Goal: Check status: Check status

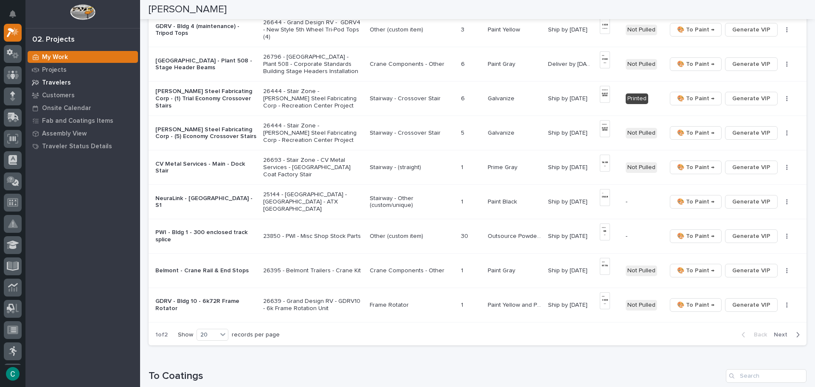
scroll to position [509, 0]
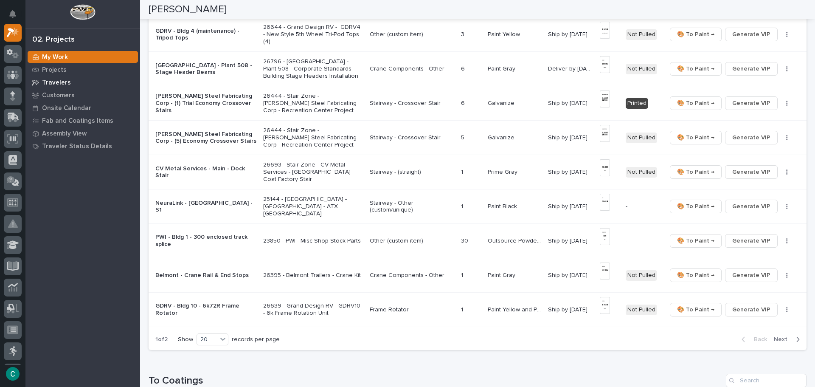
click at [68, 80] on div "Travelers" at bounding box center [83, 82] width 110 height 12
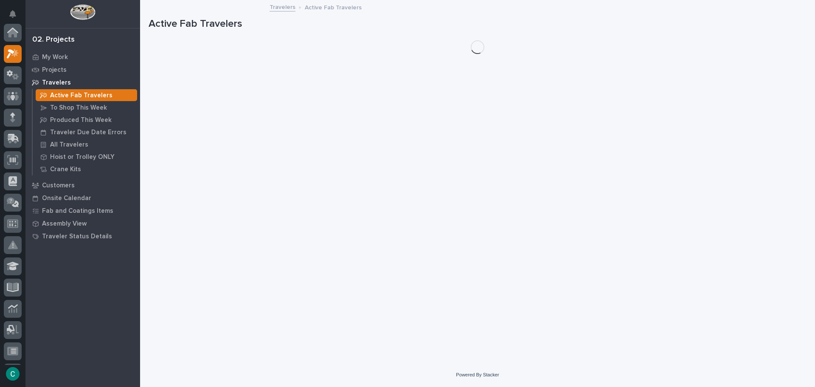
scroll to position [21, 0]
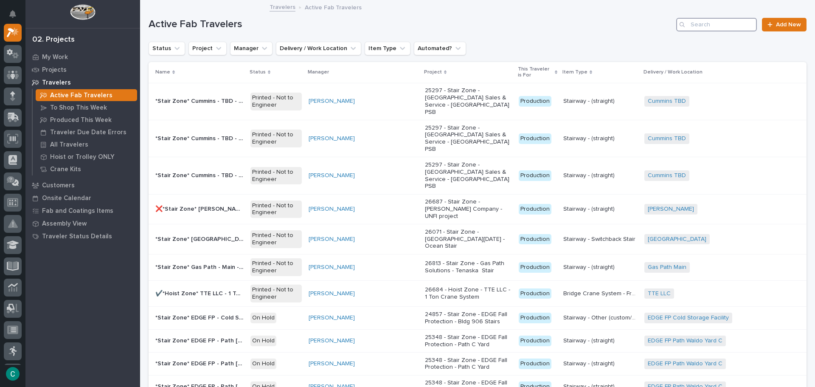
click at [736, 22] on input "Search" at bounding box center [716, 25] width 81 height 14
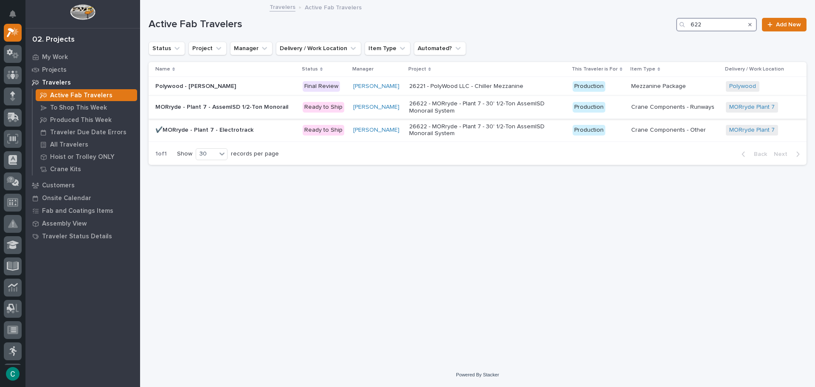
type input "622"
click at [217, 104] on p "MORryde - Plant 7 - AssemISD 1/2-Ton Monorail" at bounding box center [222, 106] width 135 height 9
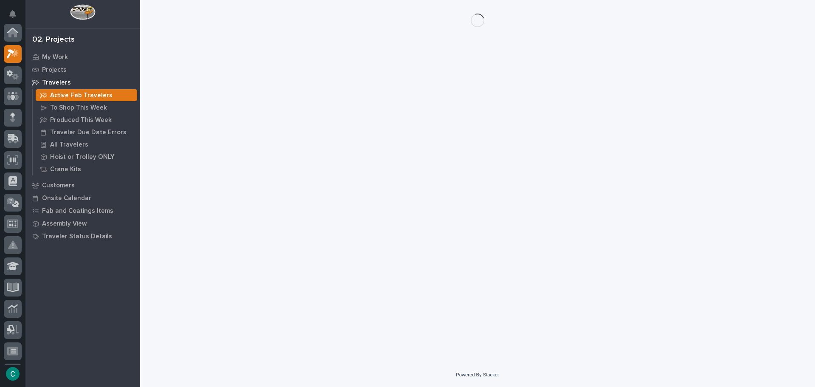
scroll to position [21, 0]
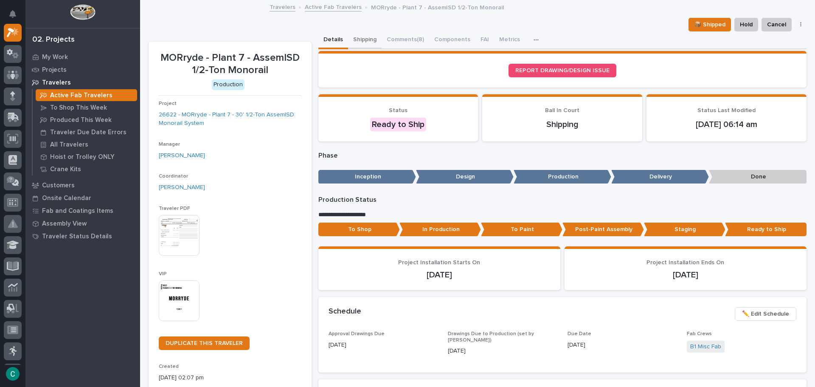
click at [366, 40] on button "Shipping" at bounding box center [365, 40] width 34 height 18
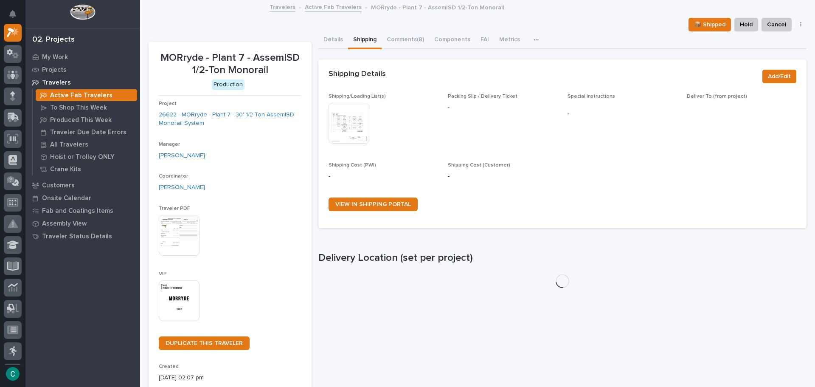
click at [347, 138] on img at bounding box center [349, 123] width 41 height 41
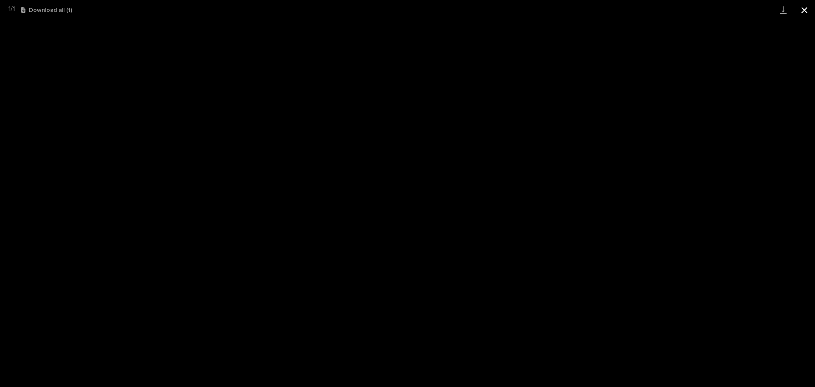
click at [806, 8] on button "Close gallery" at bounding box center [804, 10] width 21 height 20
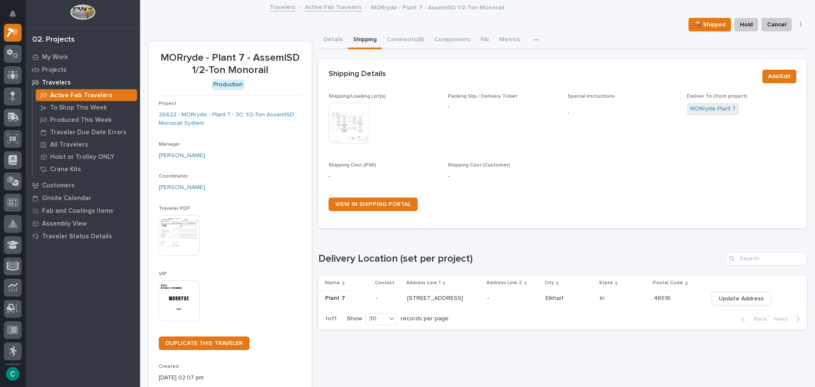
click at [191, 295] on img at bounding box center [179, 300] width 41 height 41
